Goal: Information Seeking & Learning: Learn about a topic

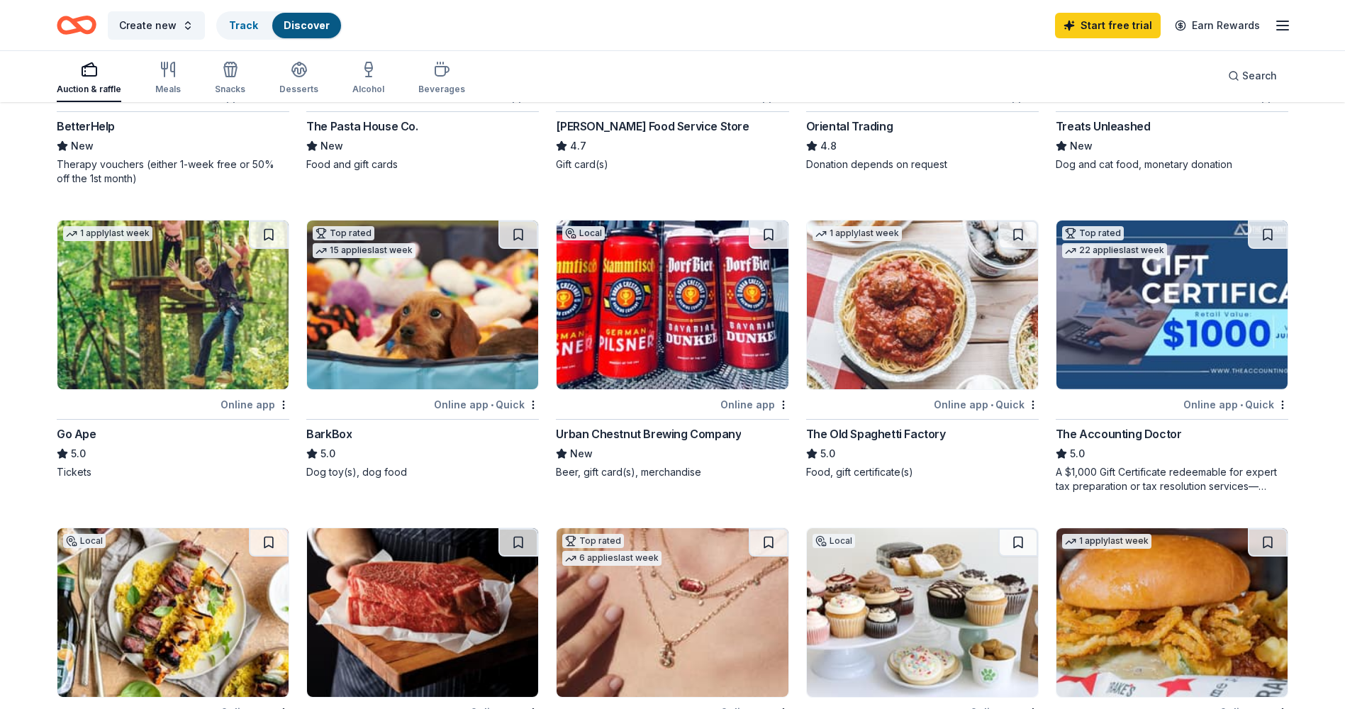
scroll to position [496, 0]
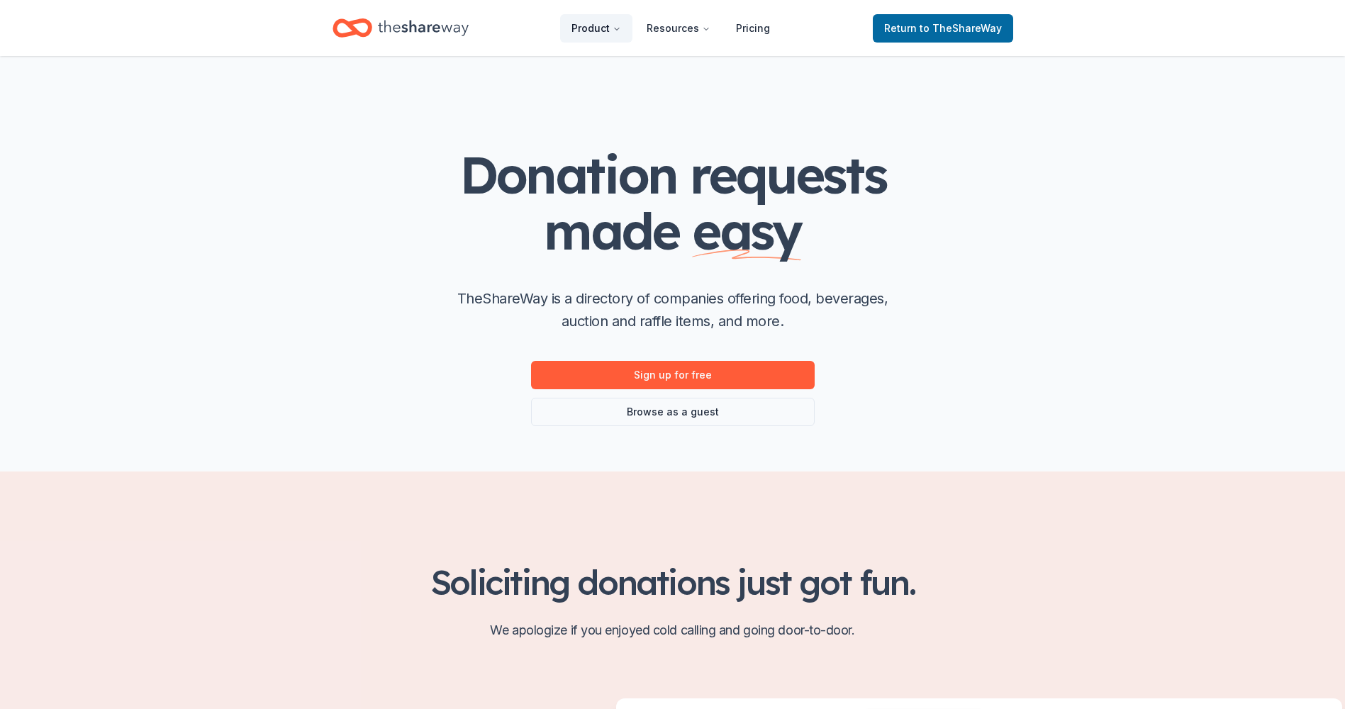
click at [599, 26] on button "Product" at bounding box center [596, 28] width 72 height 28
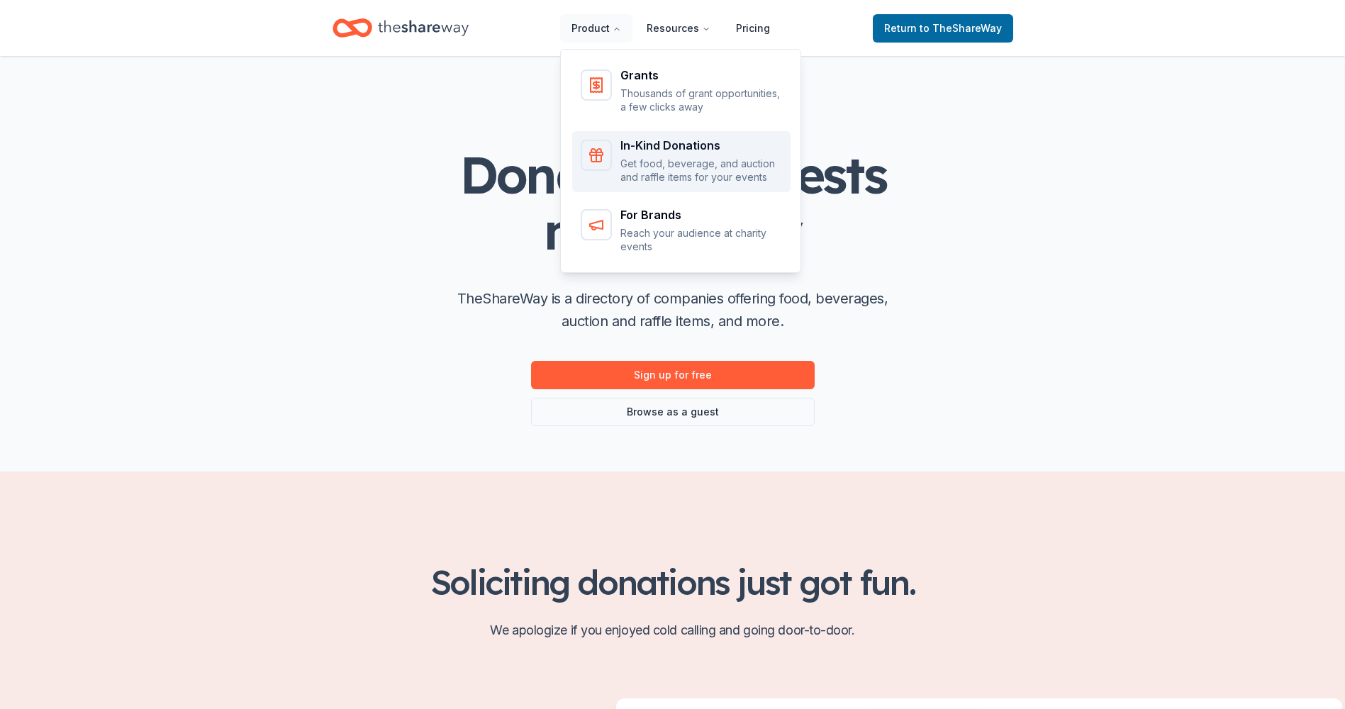
click at [624, 146] on div "In-Kind Donations Get food, beverage, and auction and raffle items for your eve…" at bounding box center [681, 162] width 201 height 45
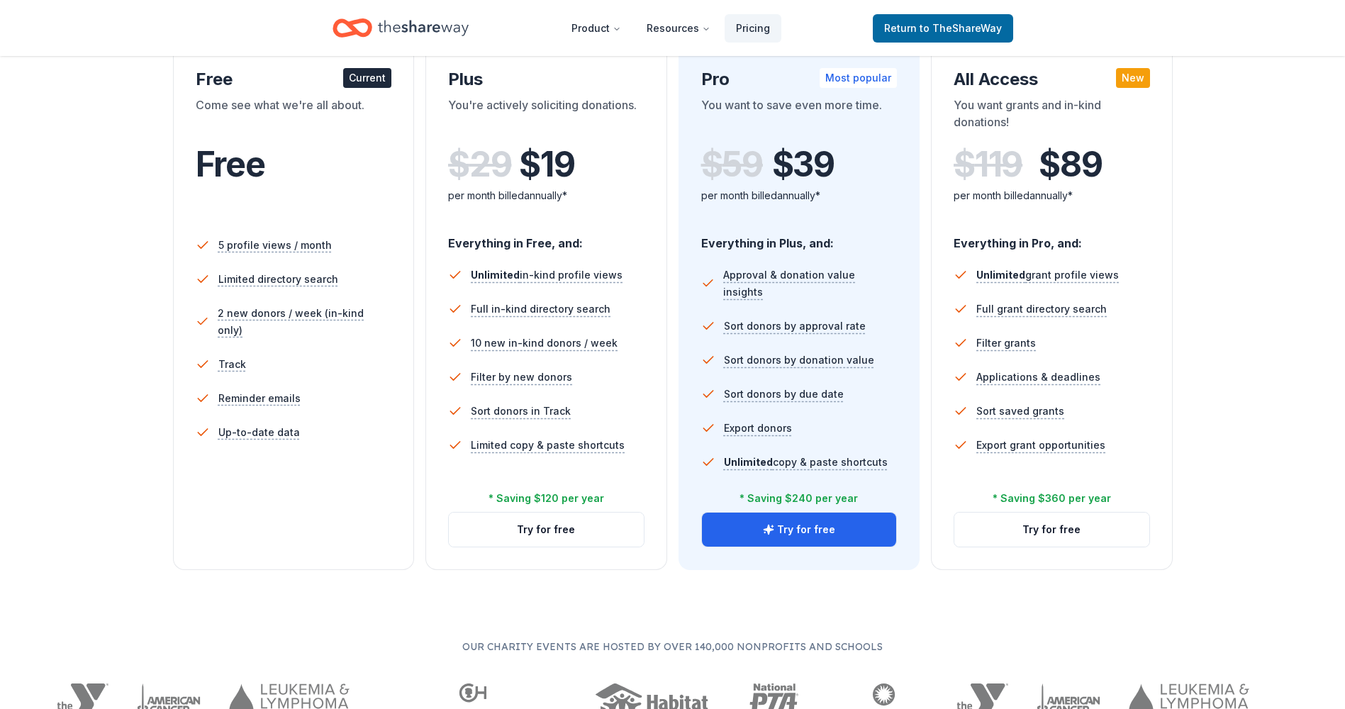
scroll to position [284, 0]
